Goal: Find specific page/section: Find specific page/section

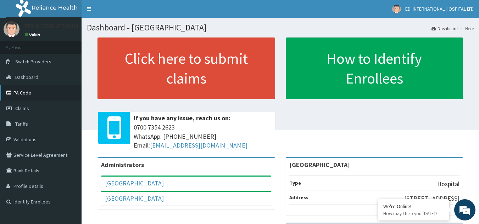
click at [52, 90] on link "PA Code" at bounding box center [41, 93] width 82 height 16
